Goal: Task Accomplishment & Management: Use online tool/utility

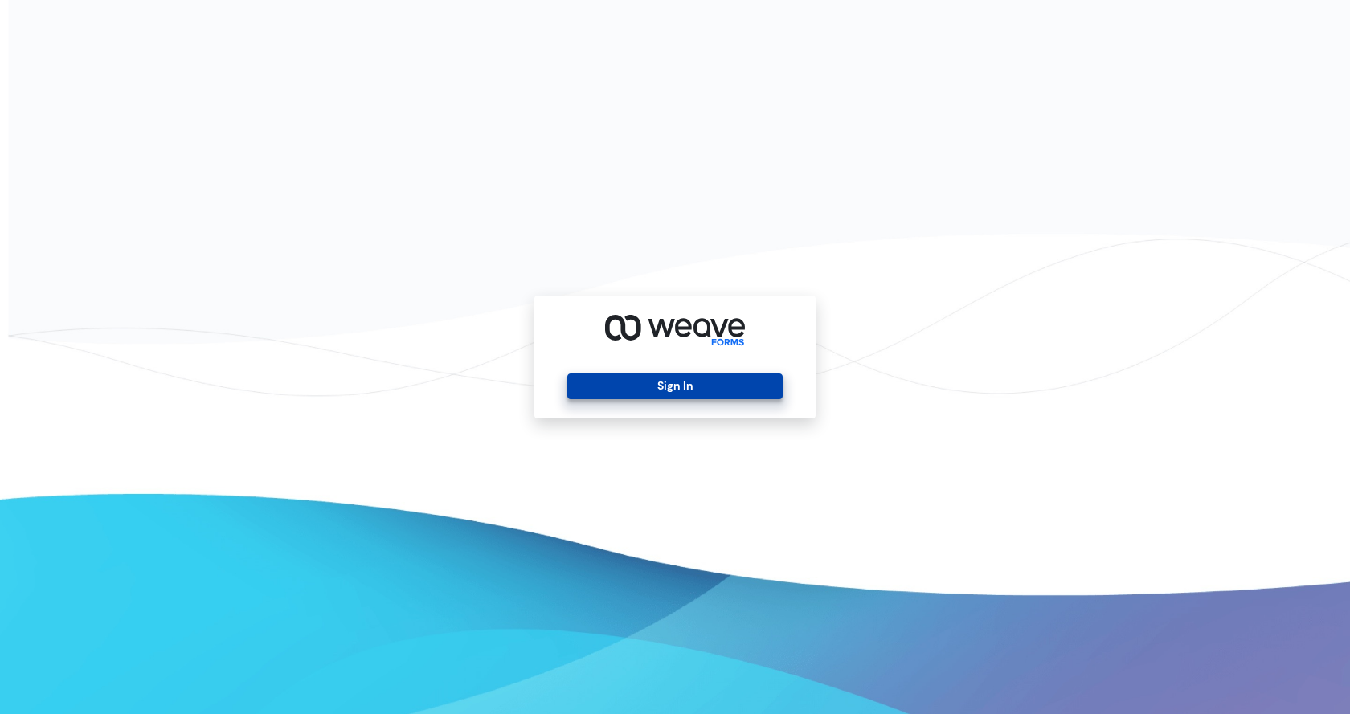
click at [696, 380] on button "Sign In" at bounding box center [674, 387] width 215 height 26
